Goal: Find specific page/section: Find specific page/section

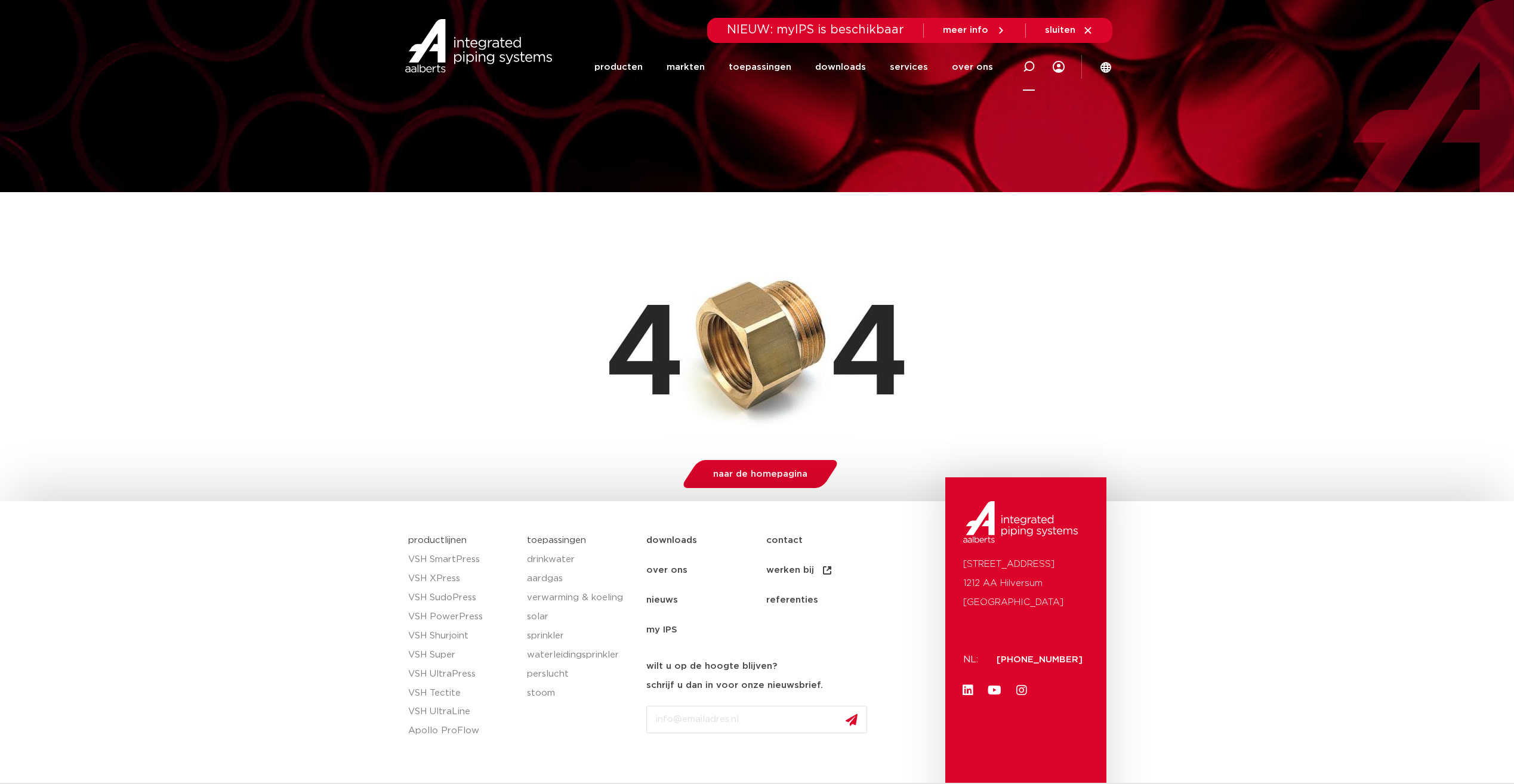
click at [1028, 66] on icon at bounding box center [1028, 67] width 12 height 12
paste input "3026375"
type input "3026375"
click button "Zoeken" at bounding box center [0, 0] width 0 height 0
